Goal: Information Seeking & Learning: Learn about a topic

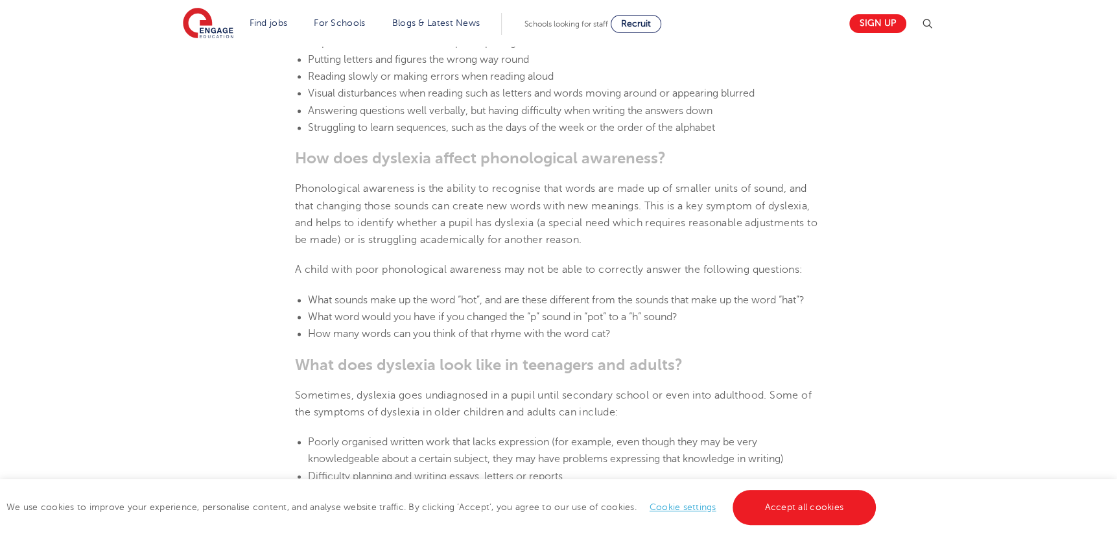
scroll to position [1686, 0]
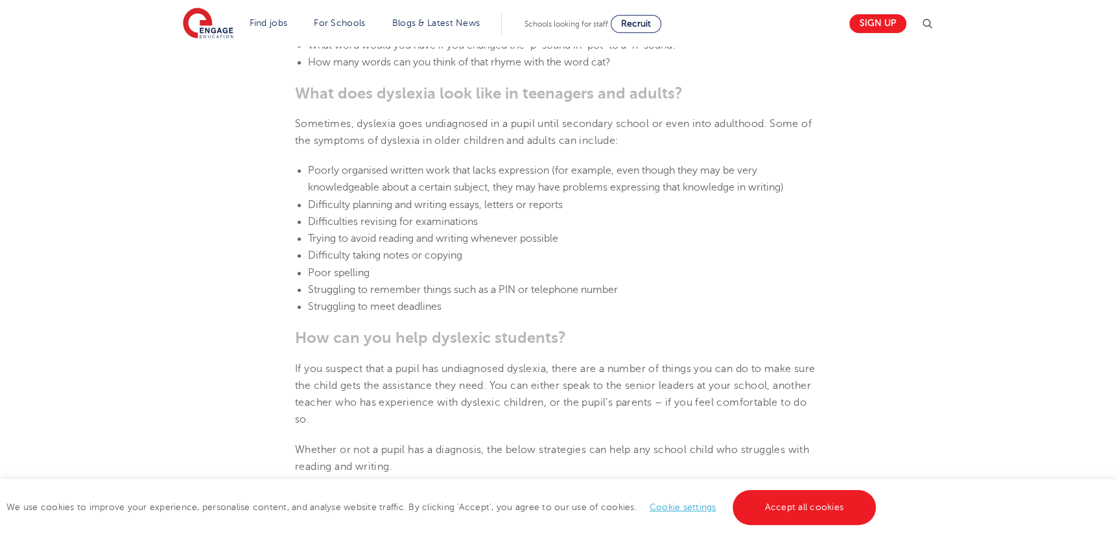
drag, startPoint x: 314, startPoint y: 97, endPoint x: 301, endPoint y: 89, distance: 14.2
click at [311, 97] on b "What does dyslexia look like in teenagers and adults?" at bounding box center [489, 93] width 388 height 18
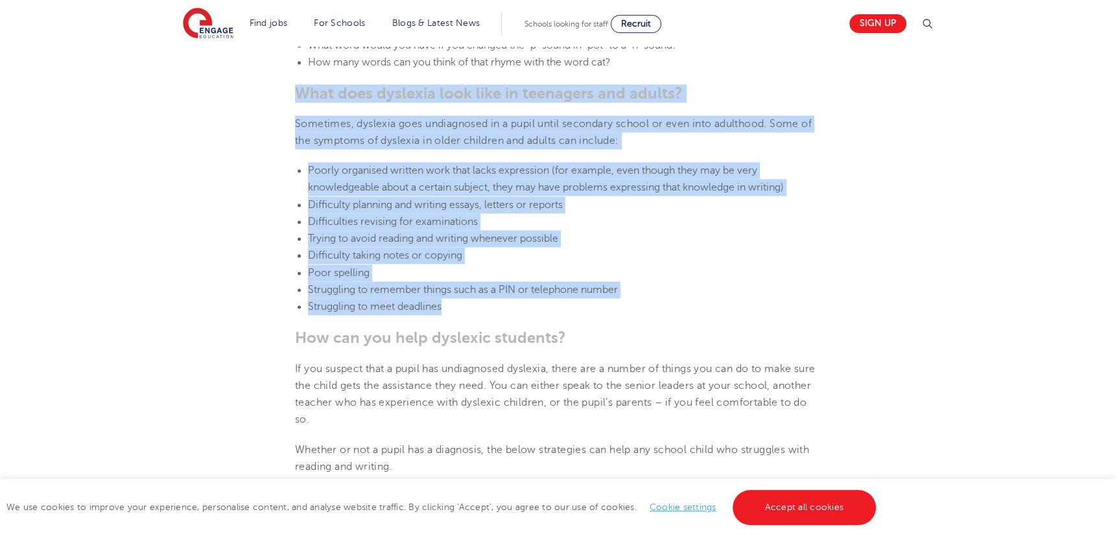
drag, startPoint x: 295, startPoint y: 88, endPoint x: 567, endPoint y: 299, distance: 344.7
click at [567, 299] on section "[DATE] Supporting [MEDICAL_DATA] In Schools: 10 Teaching Strategies | Engage Ho…" at bounding box center [558, 362] width 786 height 3380
copy section "What does [MEDICAL_DATA] look like in teenagers and adults? Sometimes, [MEDICAL…"
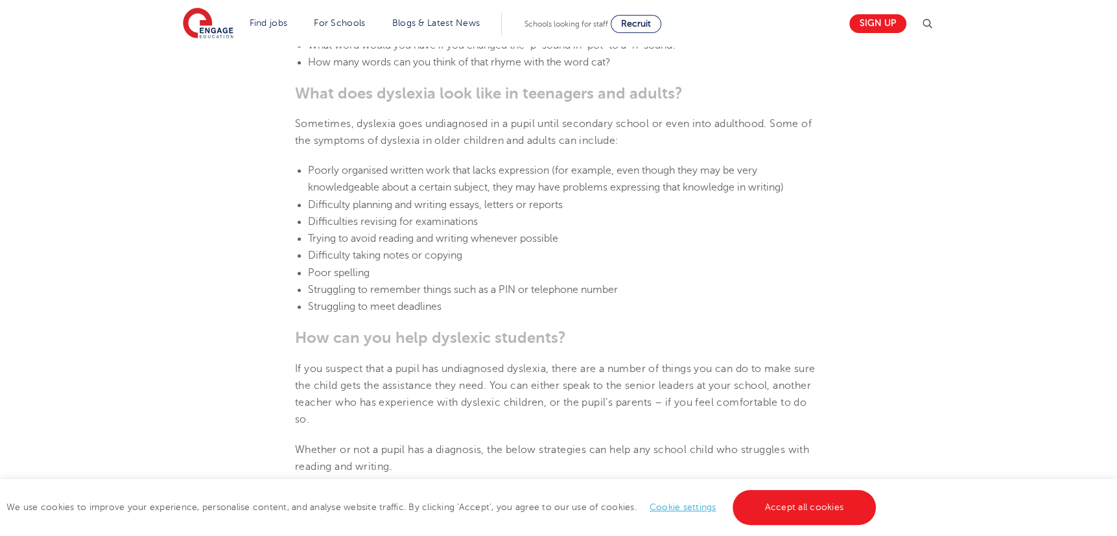
click at [370, 333] on b "How can you help dyslexic students?" at bounding box center [430, 338] width 271 height 18
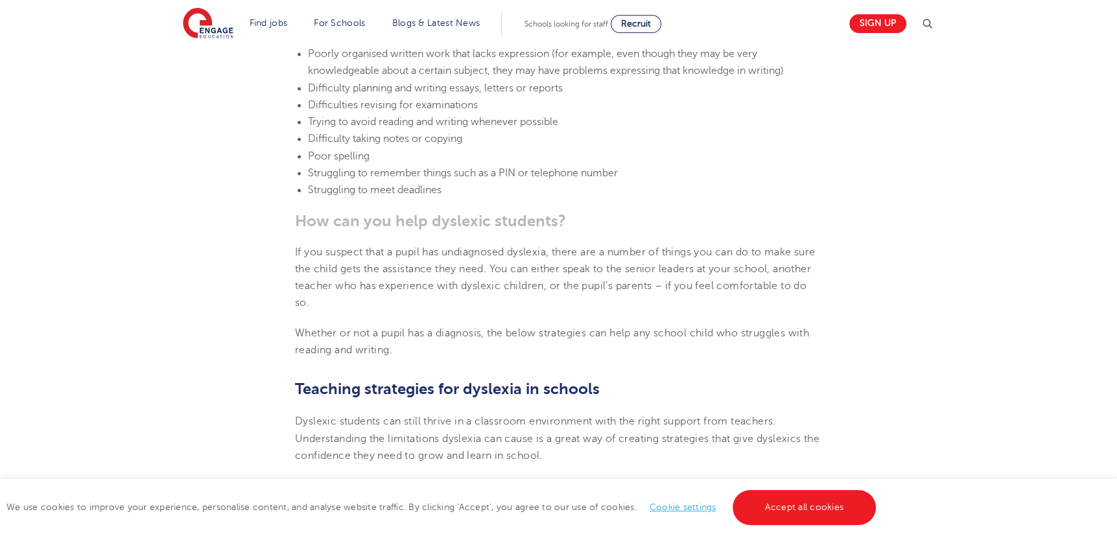
scroll to position [1880, 0]
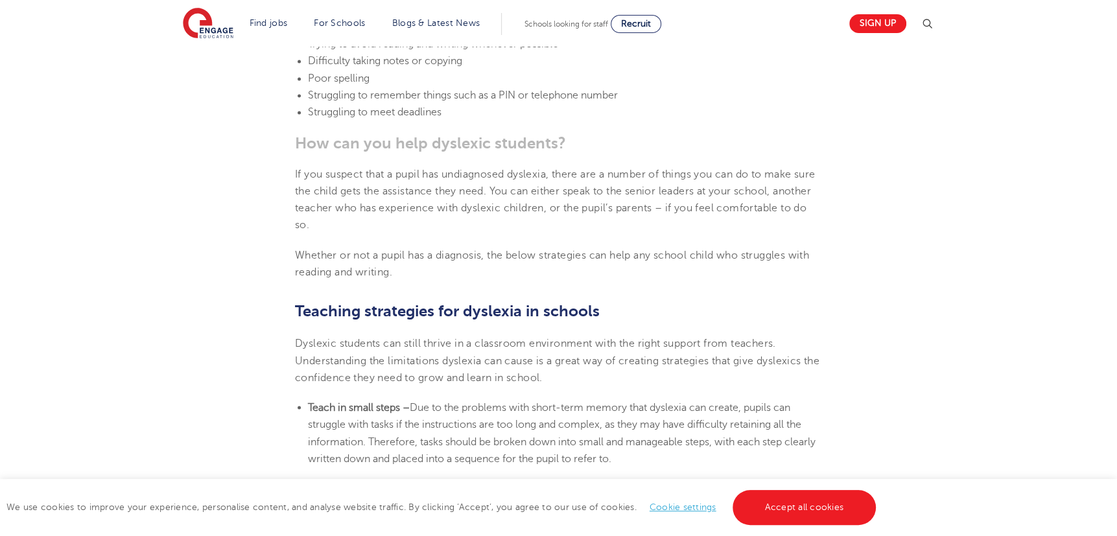
click at [307, 141] on b "How can you help dyslexic students?" at bounding box center [430, 143] width 271 height 18
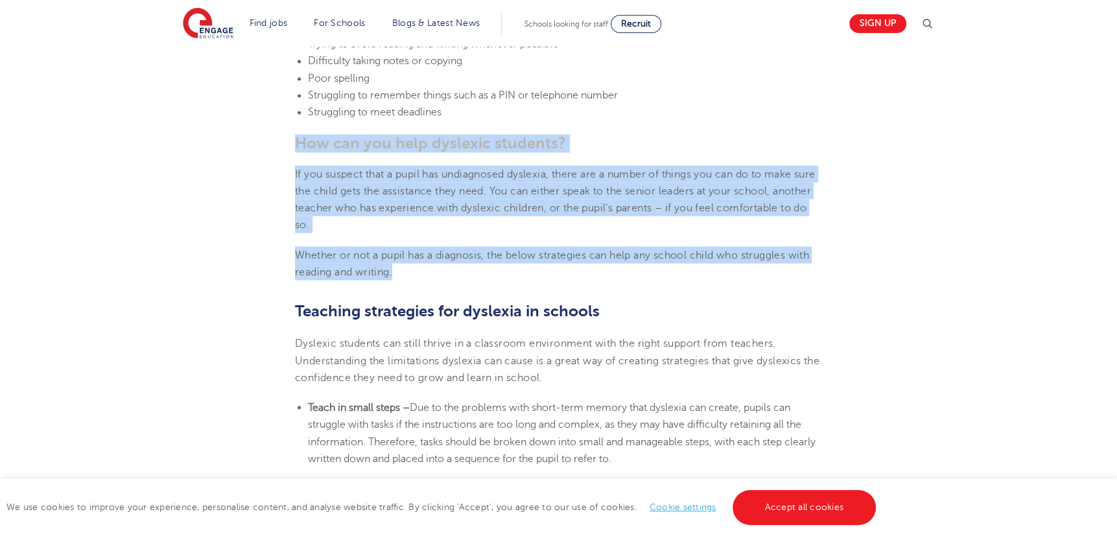
drag, startPoint x: 293, startPoint y: 141, endPoint x: 545, endPoint y: 263, distance: 279.5
click at [545, 263] on section "[DATE] Supporting [MEDICAL_DATA] In Schools: 10 Teaching Strategies | Engage Ho…" at bounding box center [558, 168] width 786 height 3380
copy section "How can you help dyslexic students? If you suspect that a pupil has undiagnosed…"
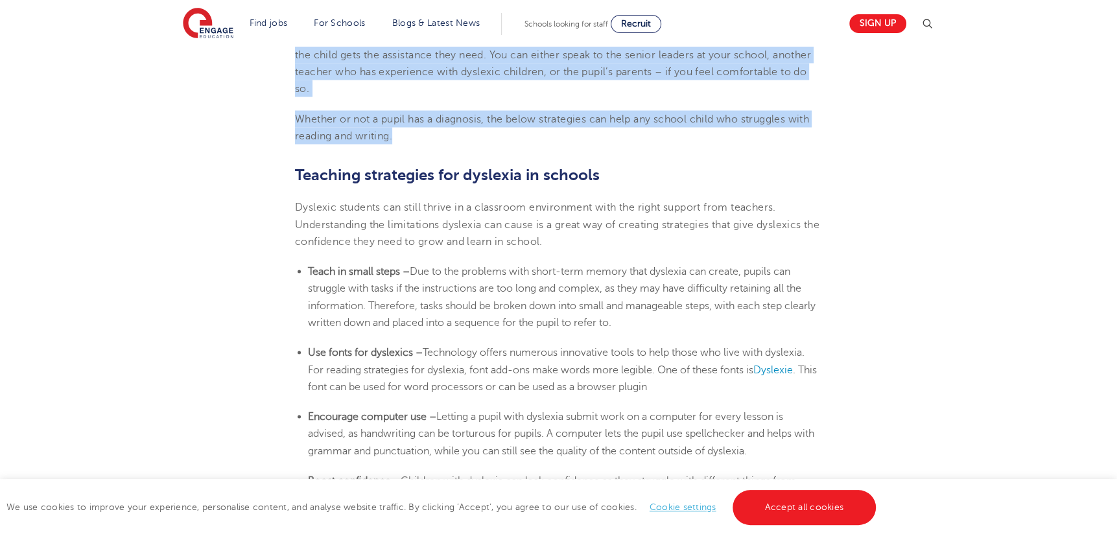
scroll to position [2010, 0]
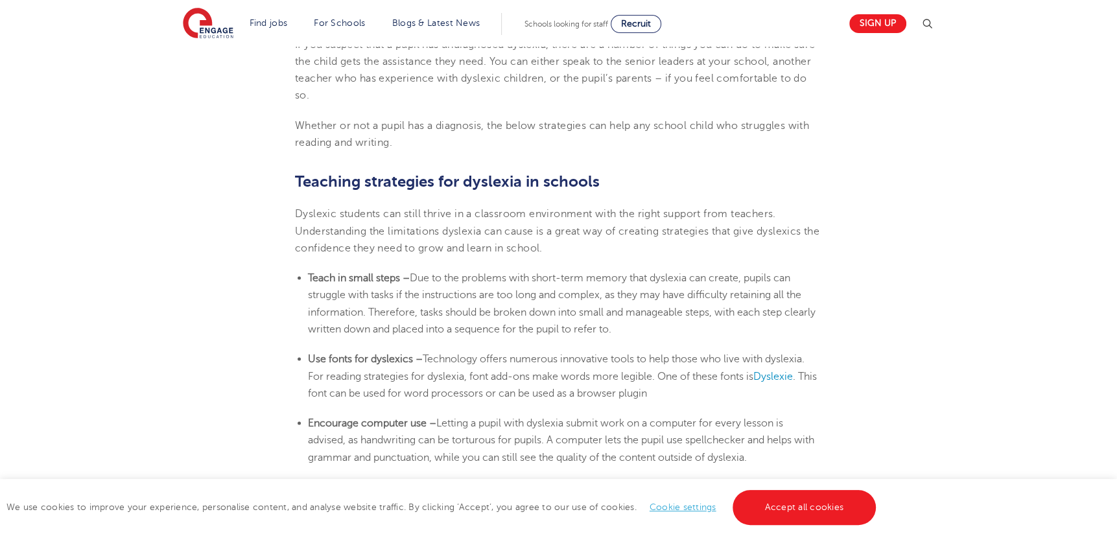
click at [295, 173] on b "Teaching strategies for dyslexia in schools" at bounding box center [447, 181] width 305 height 18
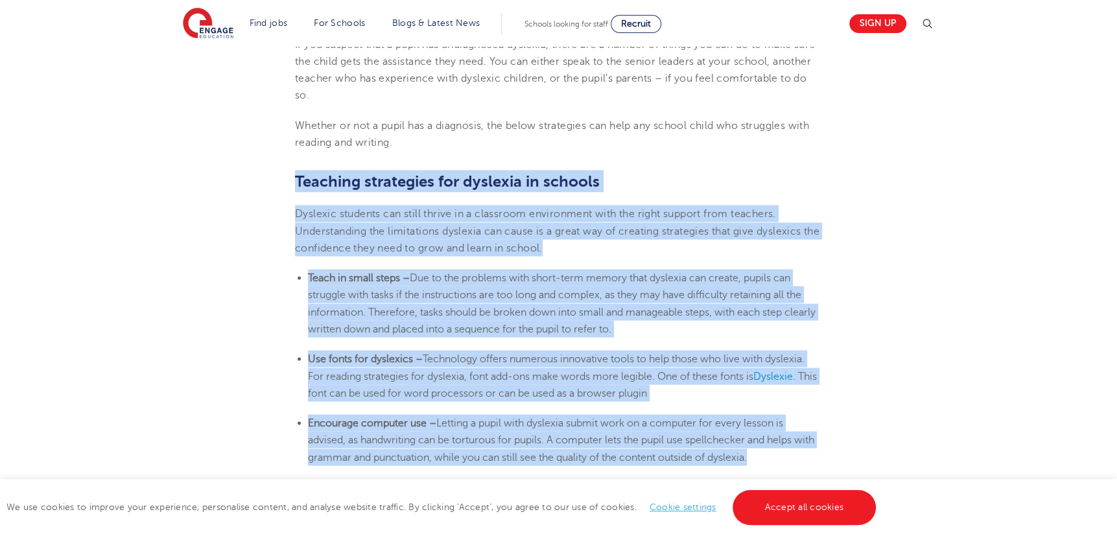
drag, startPoint x: 294, startPoint y: 172, endPoint x: 888, endPoint y: 454, distance: 658.0
click at [888, 454] on section "[DATE] Supporting [MEDICAL_DATA] In Schools: 10 Teaching Strategies | Engage Ho…" at bounding box center [558, 38] width 786 height 3380
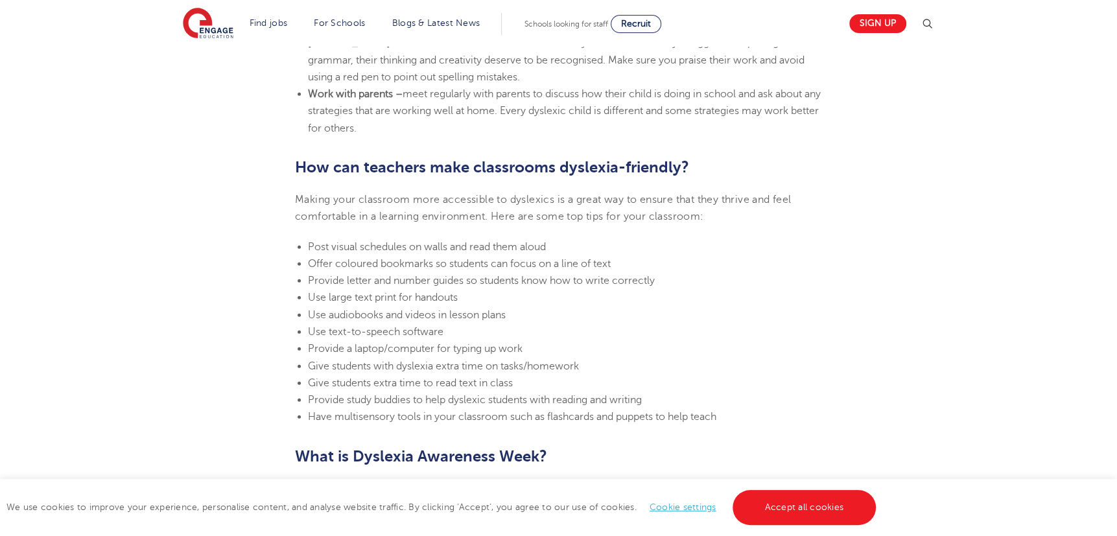
scroll to position [2788, 0]
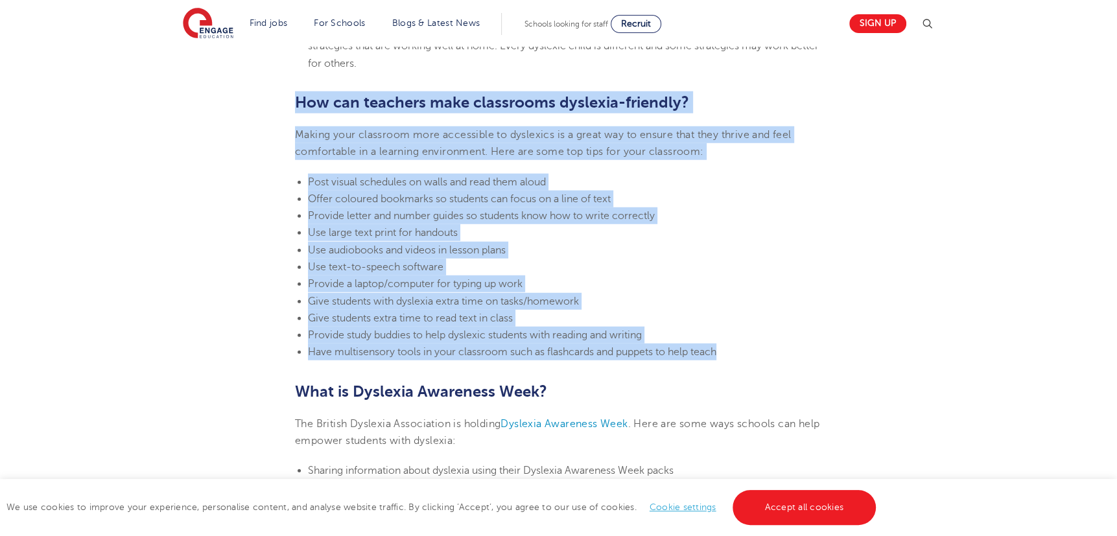
drag, startPoint x: 294, startPoint y: 99, endPoint x: 776, endPoint y: 343, distance: 540.4
copy section "How can teachers make classrooms [MEDICAL_DATA]-friendly? Making your classroom…"
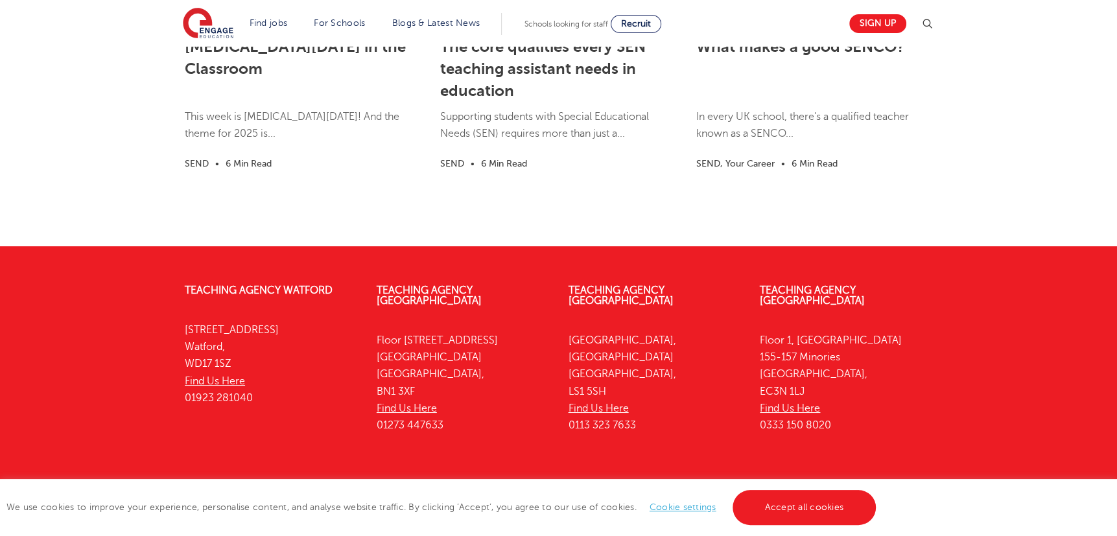
scroll to position [3954, 0]
